Goal: Transaction & Acquisition: Obtain resource

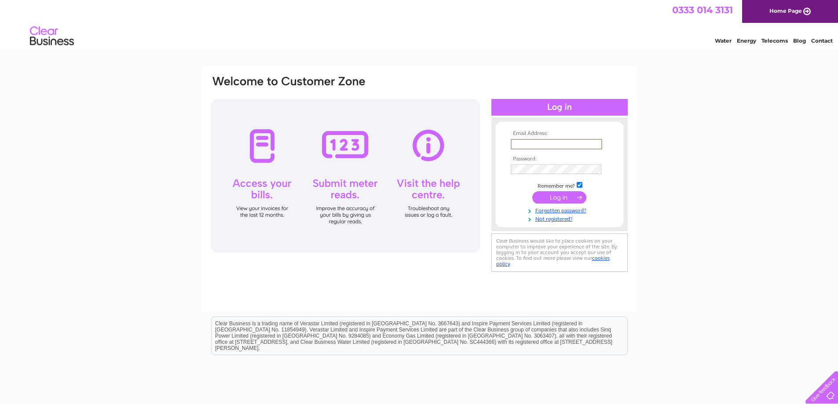
type input "[EMAIL_ADDRESS][DOMAIN_NAME]"
click at [532, 191] on input "submit" at bounding box center [559, 197] width 54 height 12
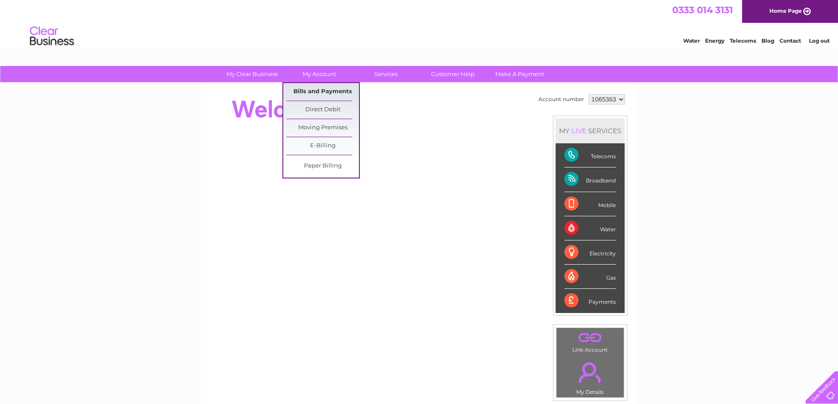
click at [316, 92] on link "Bills and Payments" at bounding box center [322, 92] width 73 height 18
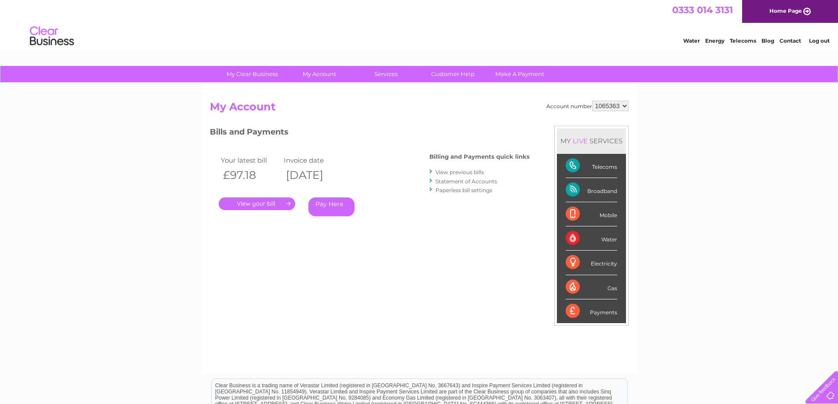
click at [473, 173] on link "View previous bills" at bounding box center [460, 172] width 48 height 7
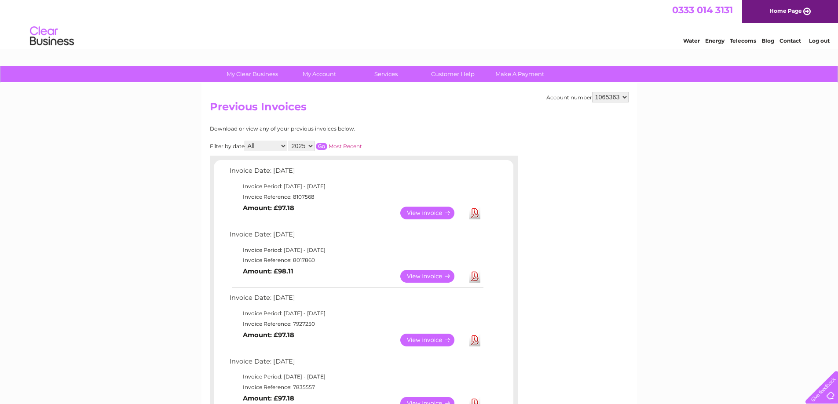
click at [437, 217] on link "View" at bounding box center [432, 213] width 65 height 13
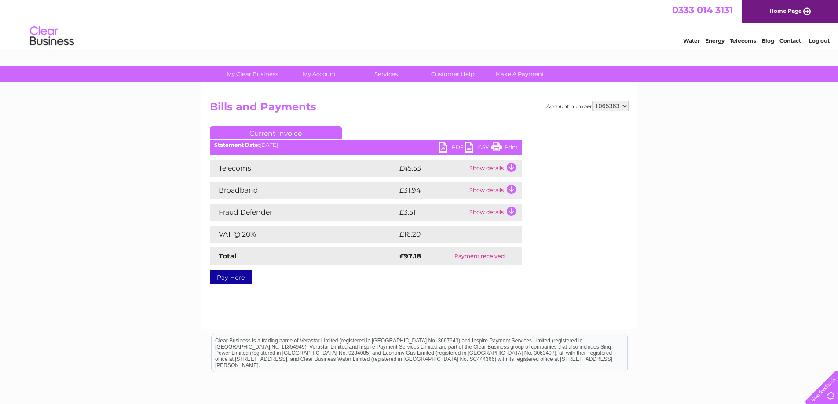
click at [442, 147] on link "PDF" at bounding box center [452, 148] width 26 height 13
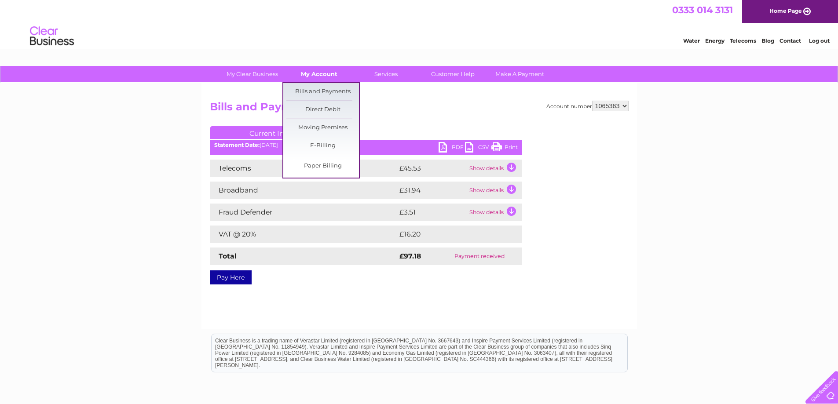
click at [330, 76] on link "My Account" at bounding box center [319, 74] width 73 height 16
